Goal: Information Seeking & Learning: Learn about a topic

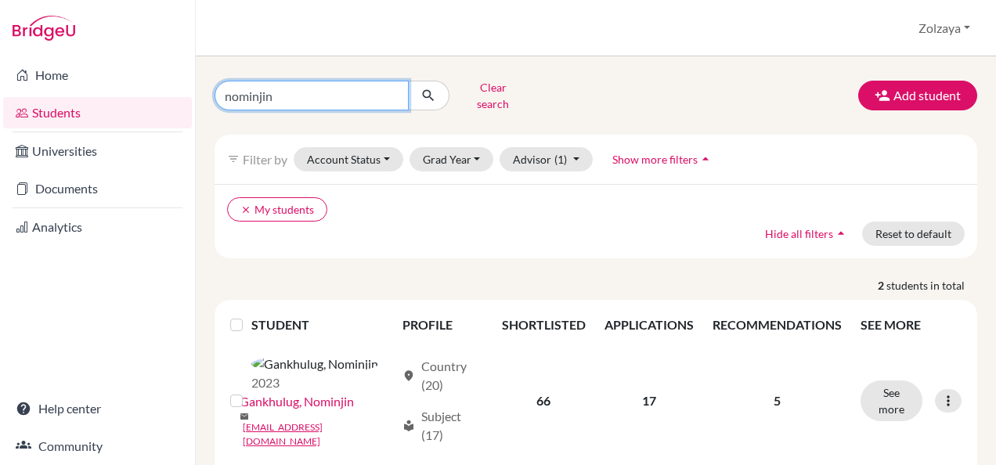
click at [388, 90] on input "nominjin" at bounding box center [312, 96] width 194 height 30
type input "[PERSON_NAME]"
click button "submit" at bounding box center [428, 96] width 41 height 30
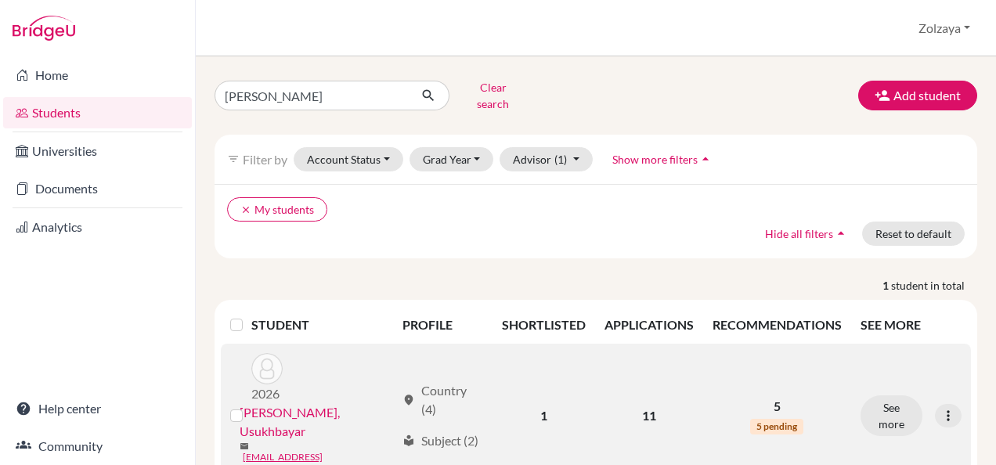
click at [299, 403] on link "[PERSON_NAME], Usukhbayar" at bounding box center [318, 422] width 156 height 38
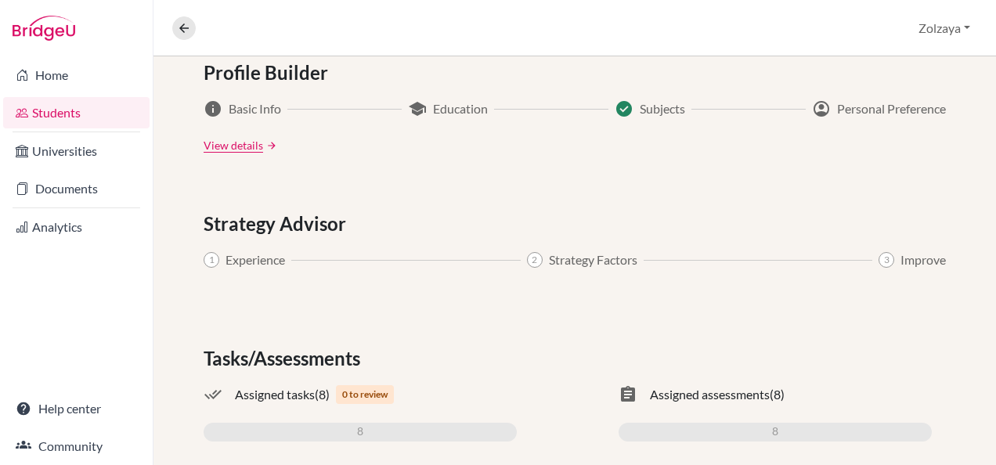
scroll to position [867, 0]
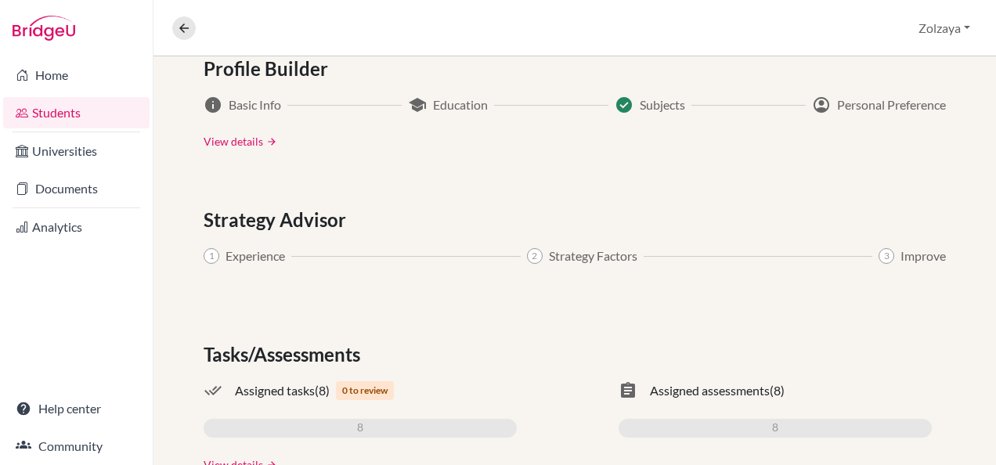
click at [226, 143] on link "View details" at bounding box center [234, 141] width 60 height 16
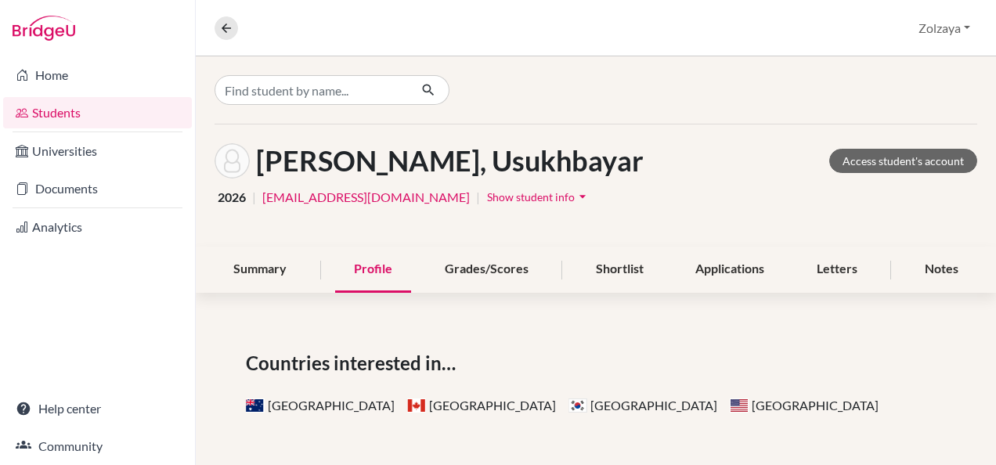
click at [591, 204] on button "Show student info arrow_drop_down" at bounding box center [538, 197] width 105 height 24
